Goal: Find contact information: Find contact information

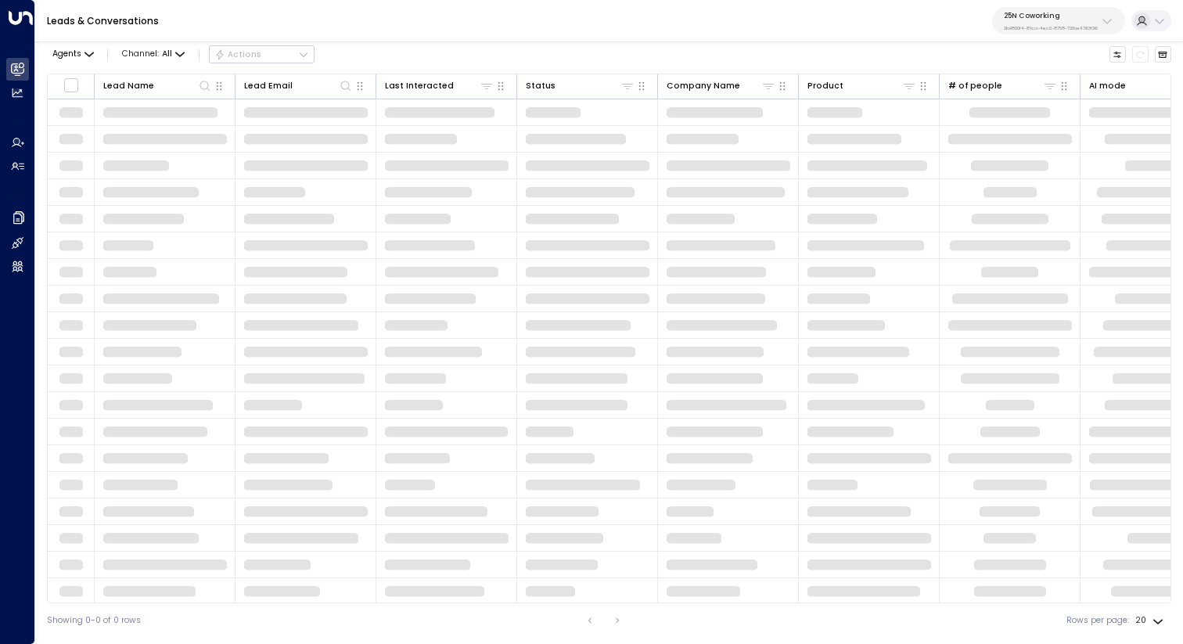
click at [1065, 30] on p "3b9800f4-81ca-4ec0-8758-72fbe4763f36" at bounding box center [1051, 28] width 94 height 6
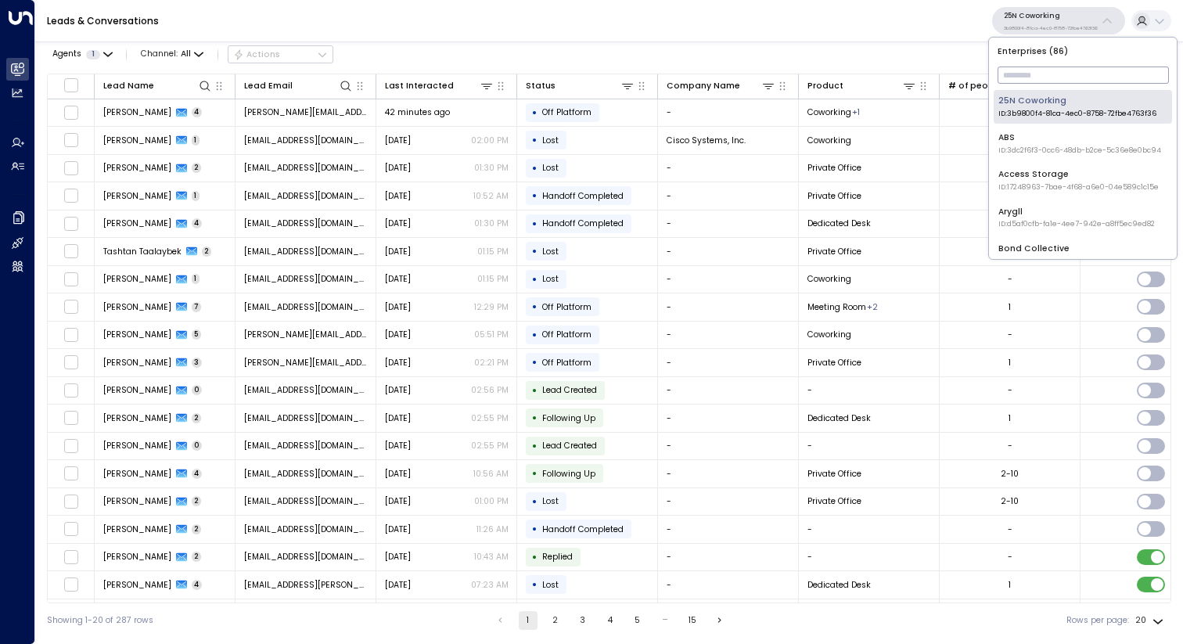
click at [1062, 81] on input "text" at bounding box center [1083, 75] width 171 height 25
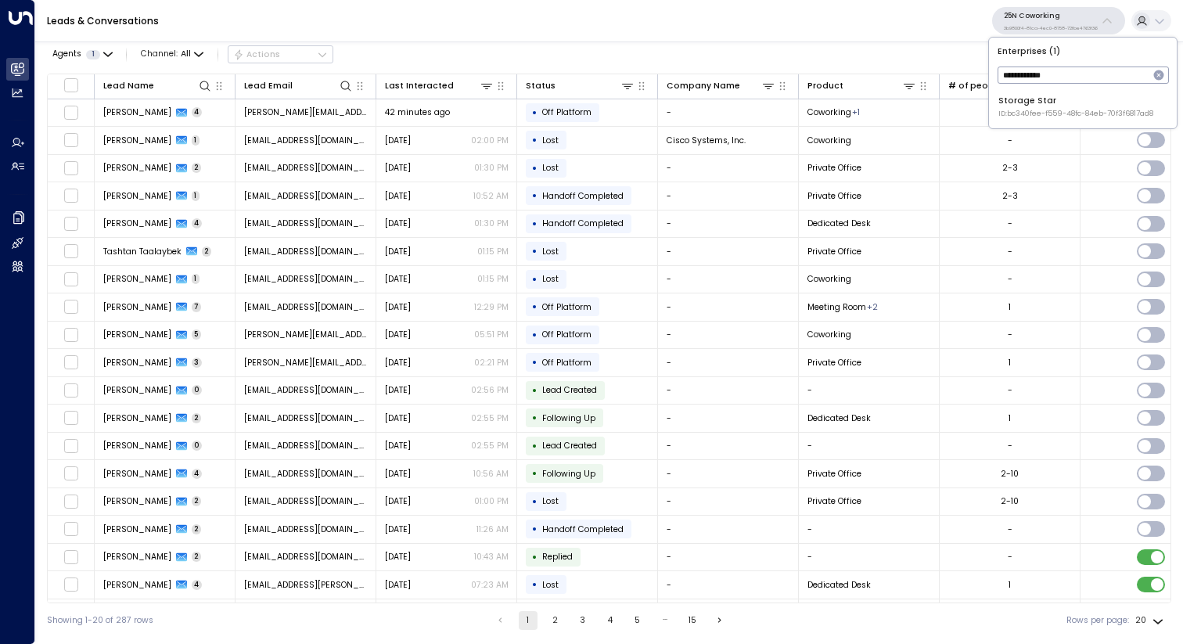
type input "**********"
click at [1064, 98] on div "Storage Star ID: bc340fee-f559-48fc-84eb-70f3f6817ad8" at bounding box center [1076, 107] width 155 height 24
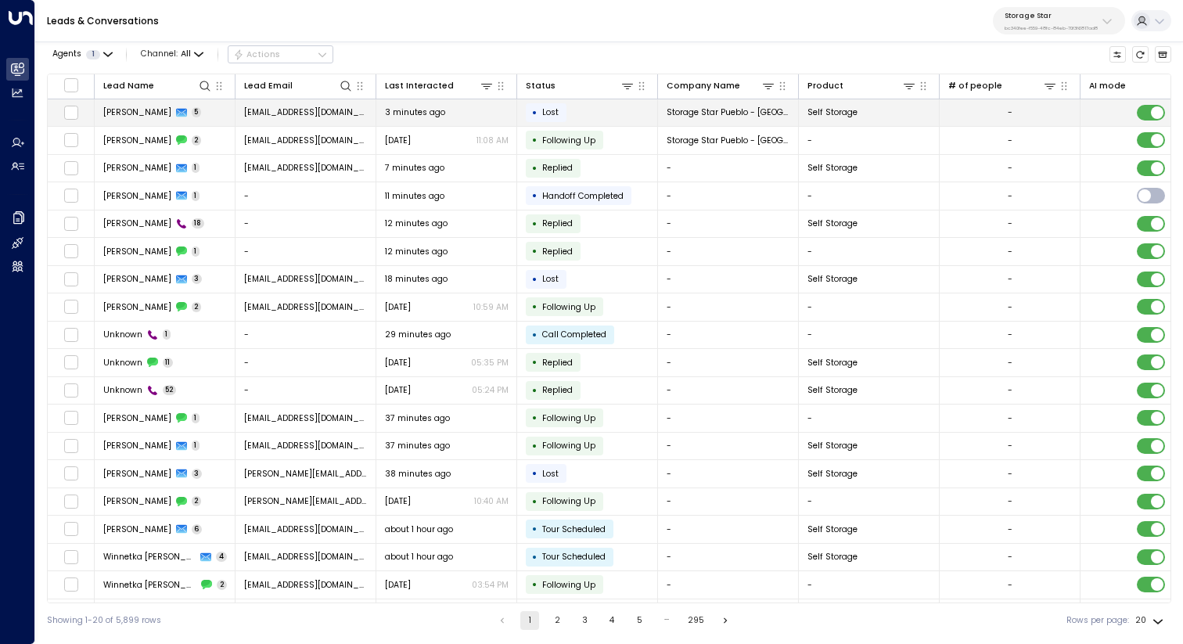
click at [133, 108] on span "[PERSON_NAME]" at bounding box center [137, 112] width 68 height 12
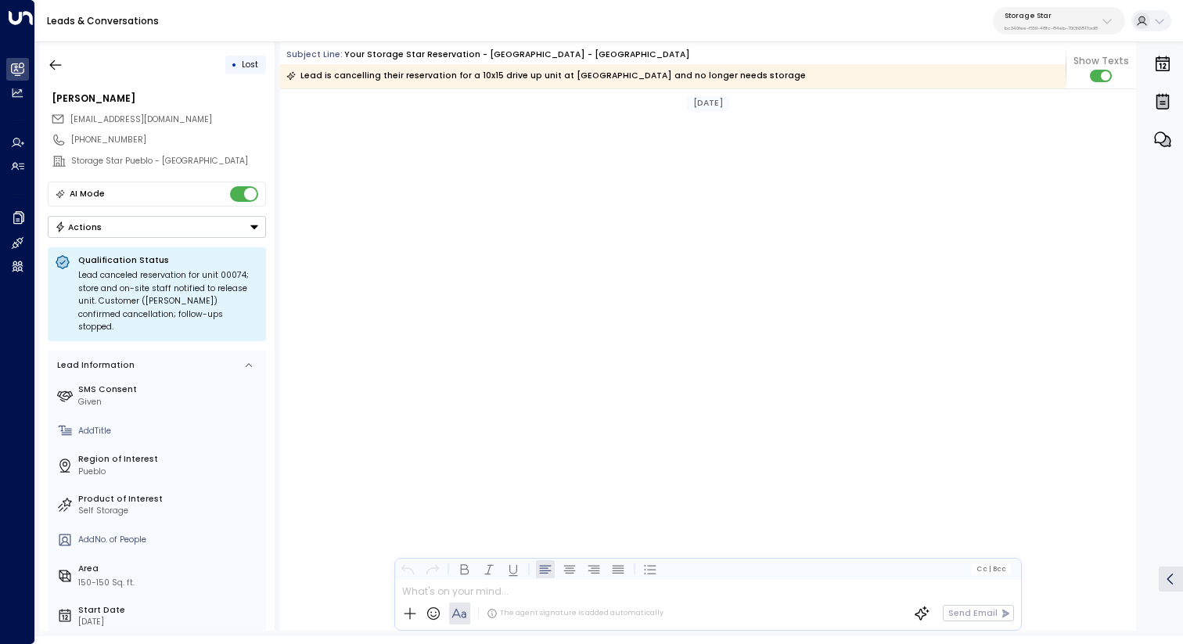
scroll to position [3636, 0]
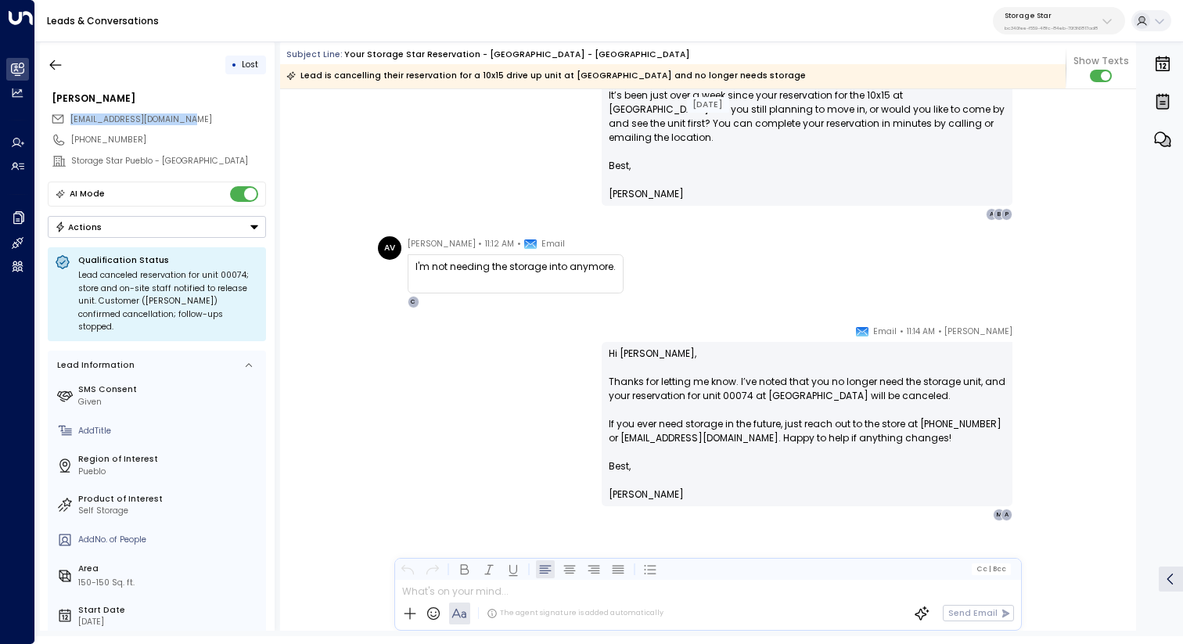
drag, startPoint x: 204, startPoint y: 120, endPoint x: 70, endPoint y: 121, distance: 133.8
click at [70, 121] on div "[EMAIL_ADDRESS][DOMAIN_NAME]" at bounding box center [158, 120] width 215 height 20
copy span "[EMAIL_ADDRESS][DOMAIN_NAME]"
